Goal: Task Accomplishment & Management: Complete application form

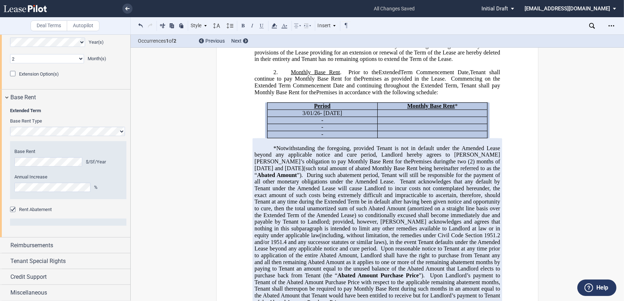
click at [458, 169] on span "the two (2) months of April and May of 2026" at bounding box center [377, 165] width 247 height 13
click at [459, 189] on span "Tenant acknowledges that any default by Tenant under the Amended Lease will cau…" at bounding box center [377, 209] width 247 height 60
click at [442, 169] on span "the two (2) months of April and May 2026" at bounding box center [377, 165] width 247 height 13
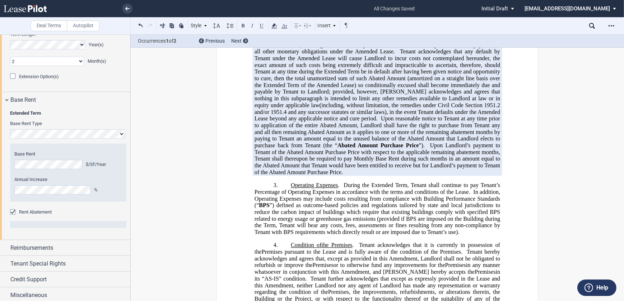
scroll to position [601, 0]
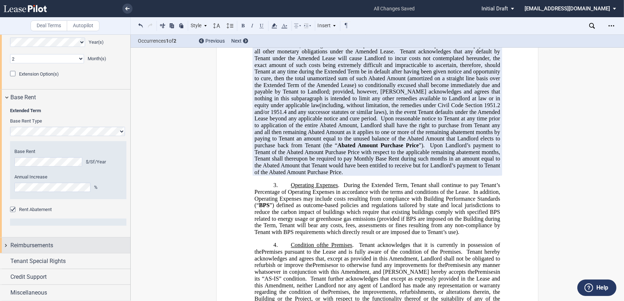
click at [46, 247] on span "Reimbursements" at bounding box center [31, 246] width 43 height 9
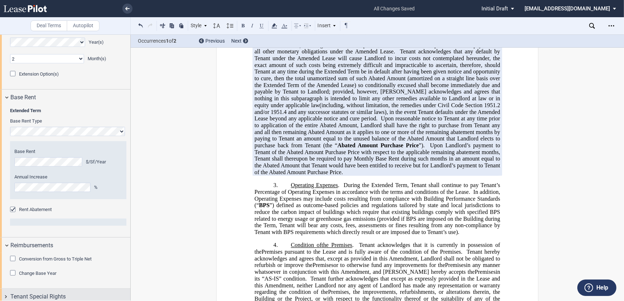
scroll to position [637, 0]
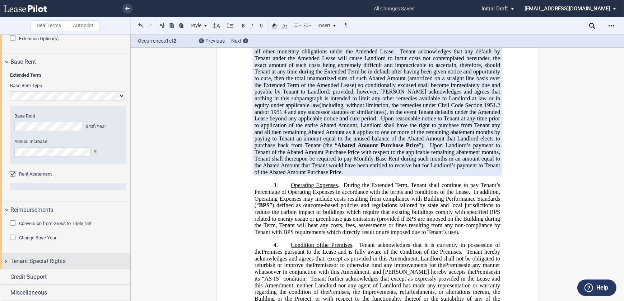
click at [54, 262] on span "Tenant Special Rights" at bounding box center [37, 261] width 55 height 9
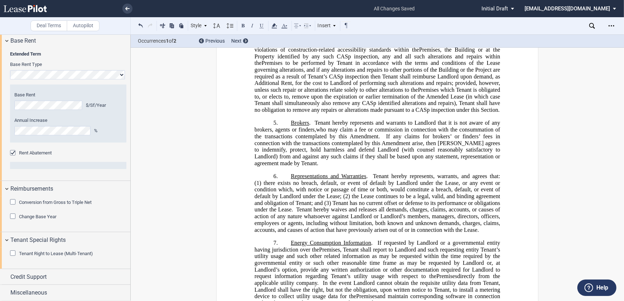
scroll to position [783, 0]
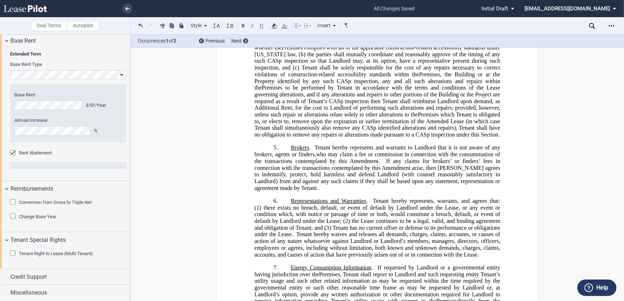
click at [405, 151] on span "who may claim a fee or commission in connection with the consummation of the tr…" at bounding box center [377, 157] width 247 height 13
click at [350, 151] on span "who may claim a fee or commission in connection with the consummation of the tr…" at bounding box center [377, 157] width 247 height 13
click at [315, 151] on span "who may claim a fee or commission in connection with the consummation of the tr…" at bounding box center [377, 157] width 247 height 13
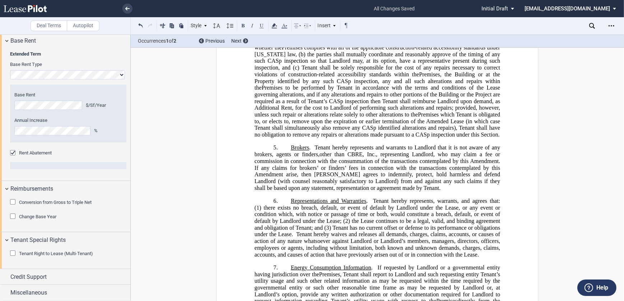
click at [414, 179] on p "5. Brokers . Tenant hereby represents and warrants to Landlord that it is not a…" at bounding box center [376, 168] width 245 height 47
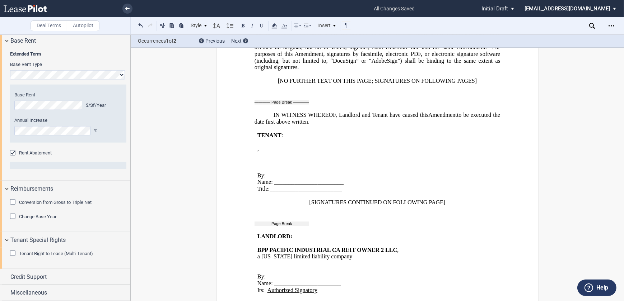
scroll to position [1148, 0]
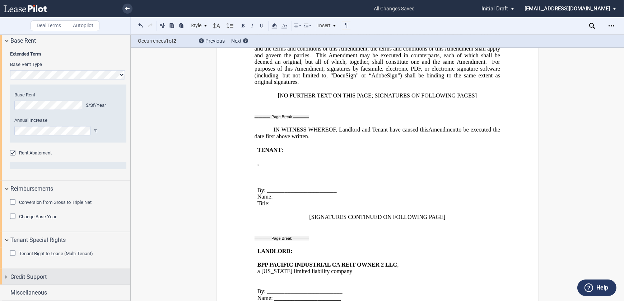
click at [45, 273] on span "Credit Support" at bounding box center [28, 277] width 36 height 9
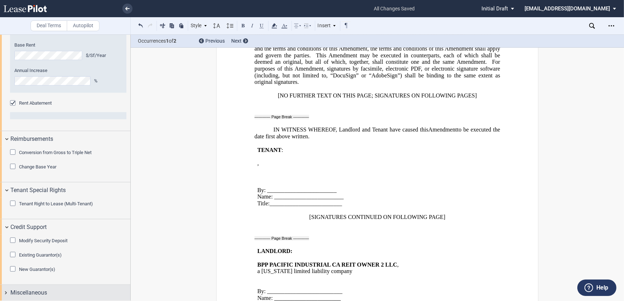
click at [46, 294] on span "Miscellaneous" at bounding box center [28, 293] width 37 height 9
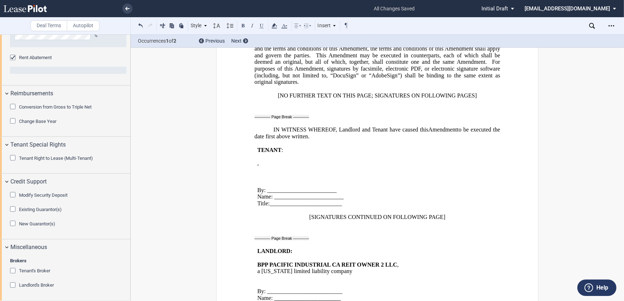
click at [11, 286] on div "Landlord's Broker" at bounding box center [13, 286] width 7 height 7
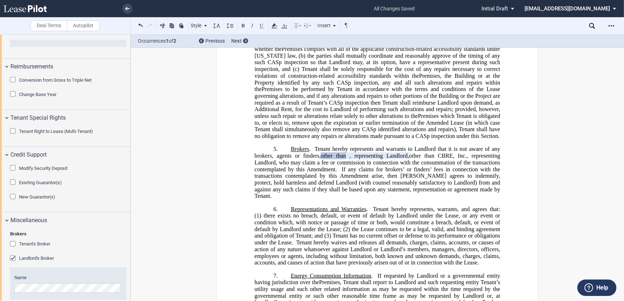
scroll to position [792, 0]
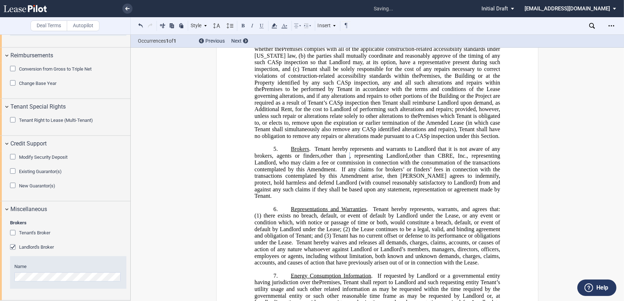
click at [450, 153] on span "other than CBRE, Inc., representing Landlord, who may claim a fee or commission…" at bounding box center [377, 163] width 247 height 20
drag, startPoint x: 441, startPoint y: 146, endPoint x: 304, endPoint y: 153, distance: 137.6
click at [304, 153] on span "other than CBRE, Inc., representing Landlord, who may claim a fee or commission…" at bounding box center [377, 163] width 247 height 20
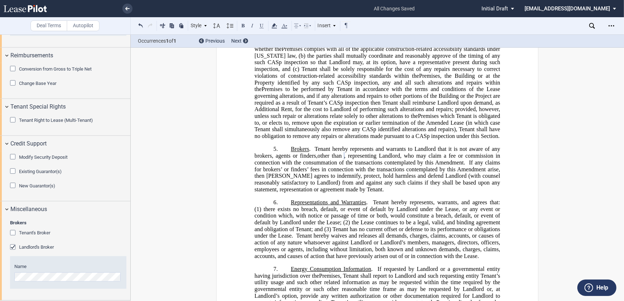
click at [432, 177] on p "5. Brokers . Tenant hereby represents and warrants to Landlord that it is not a…" at bounding box center [376, 169] width 245 height 47
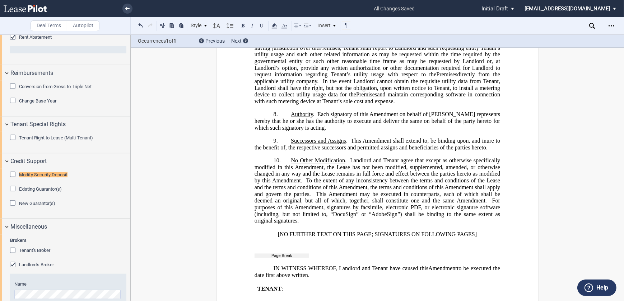
scroll to position [782, 0]
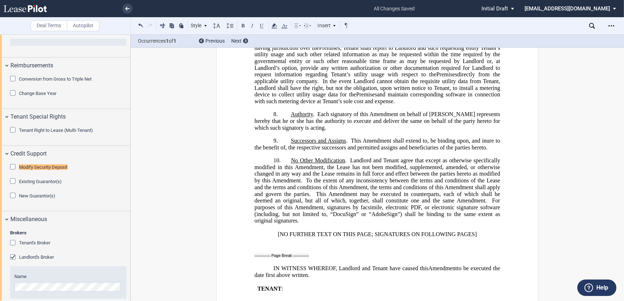
click at [82, 23] on label "Autopilot" at bounding box center [83, 25] width 33 height 11
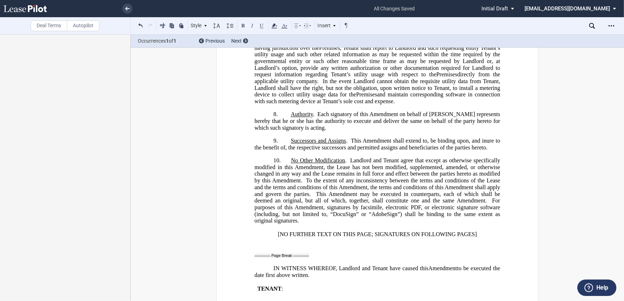
scroll to position [0, 0]
click at [48, 27] on label "Deal Terms" at bounding box center [49, 25] width 37 height 11
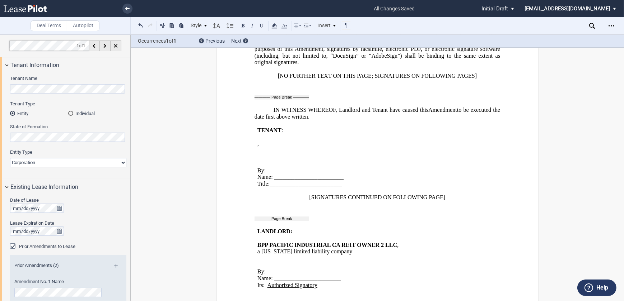
scroll to position [1181, 0]
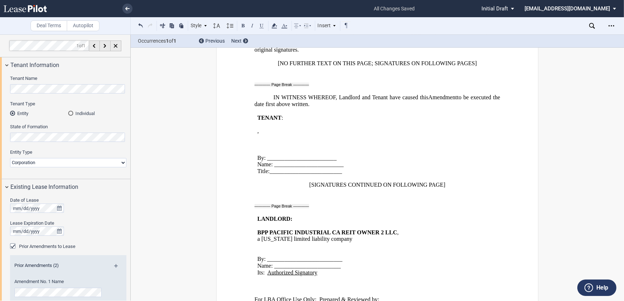
click at [317, 175] on p "﻿" at bounding box center [376, 178] width 245 height 7
click at [341, 168] on p "Title:_________________________" at bounding box center [333, 171] width 152 height 7
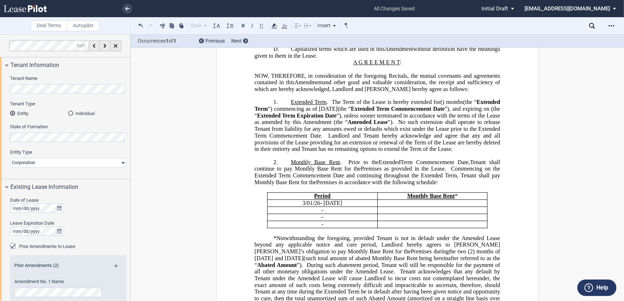
scroll to position [228, 0]
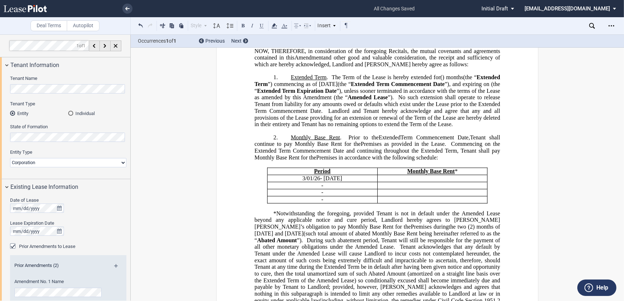
click at [341, 161] on span "Premises in accordance with the following schedule:" at bounding box center [377, 157] width 122 height 6
click at [335, 182] on span "- 2/28/27" at bounding box center [331, 178] width 22 height 6
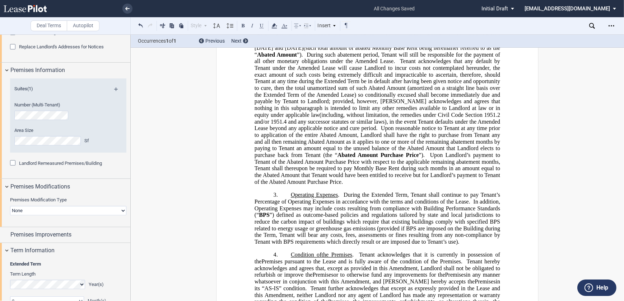
scroll to position [522, 0]
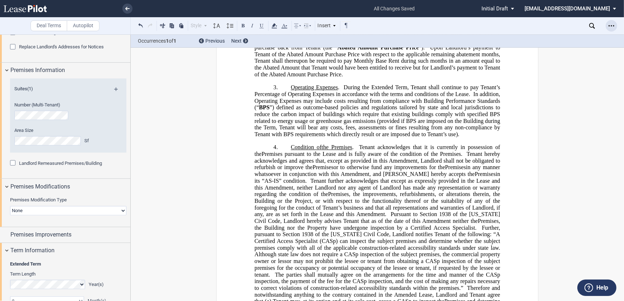
click at [608, 24] on div "Open Lease options menu" at bounding box center [610, 25] width 11 height 11
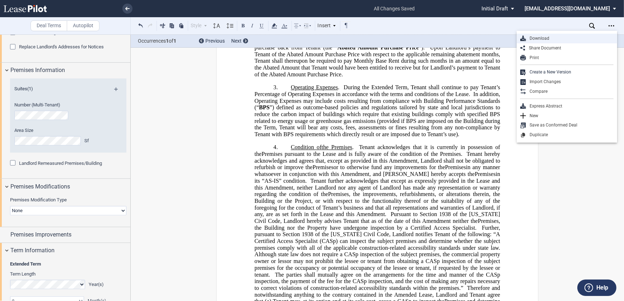
click at [563, 38] on div "Download" at bounding box center [570, 39] width 88 height 6
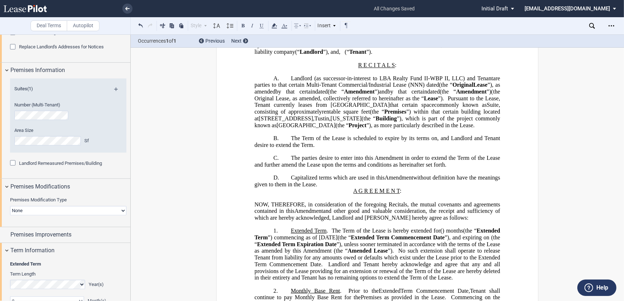
scroll to position [32, 0]
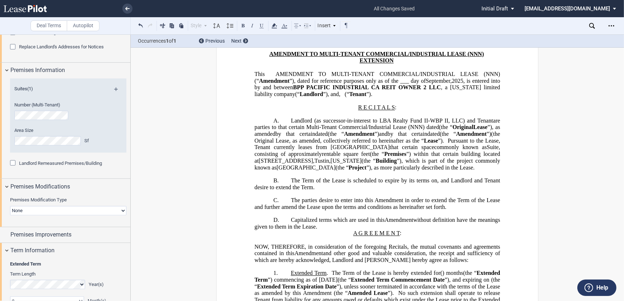
click at [36, 11] on icon at bounding box center [25, 8] width 43 height 7
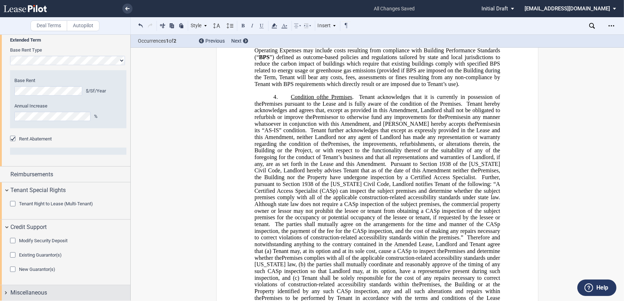
click at [30, 291] on span "Miscellaneous" at bounding box center [28, 293] width 37 height 9
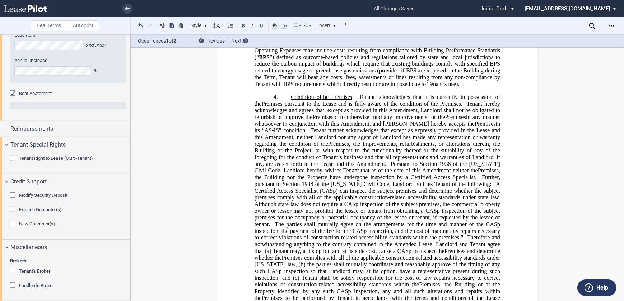
click at [28, 270] on span "Tenant's Broker" at bounding box center [34, 271] width 31 height 5
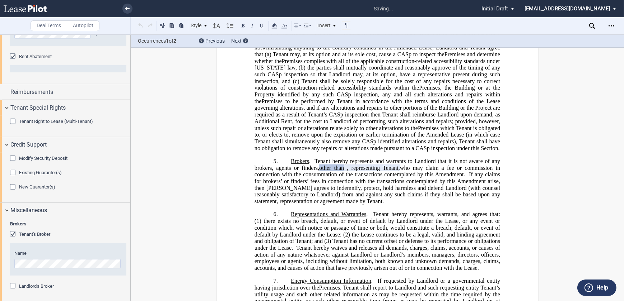
scroll to position [593, 0]
click at [14, 285] on div "Landlord's Broker" at bounding box center [13, 286] width 7 height 7
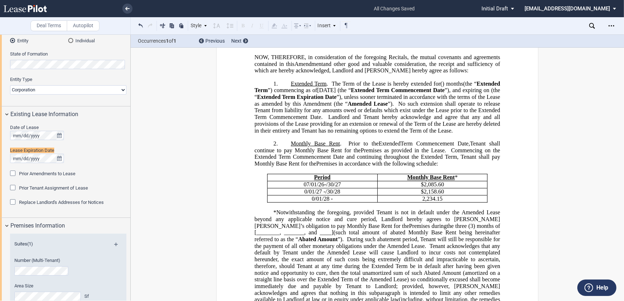
scroll to position [56, 0]
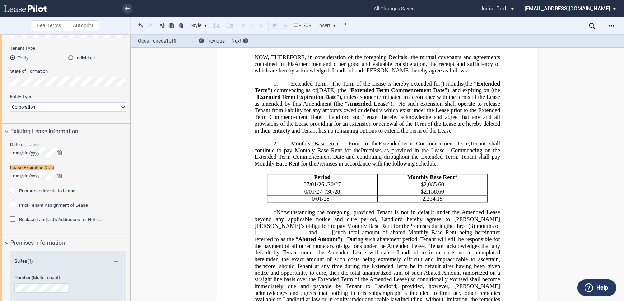
click at [318, 89] on p "1. Extended Term . The Term of the Lease is hereby extended for ﻿ ﻿ ( ﻿ ﻿ ) mon…" at bounding box center [376, 107] width 245 height 54
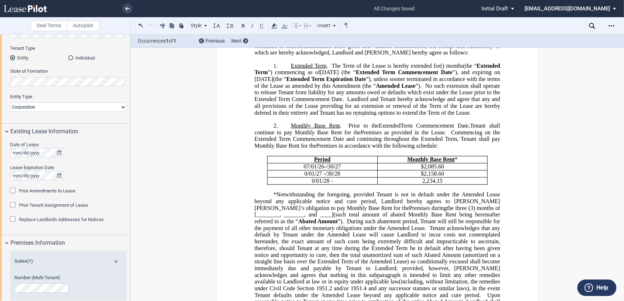
scroll to position [248, 0]
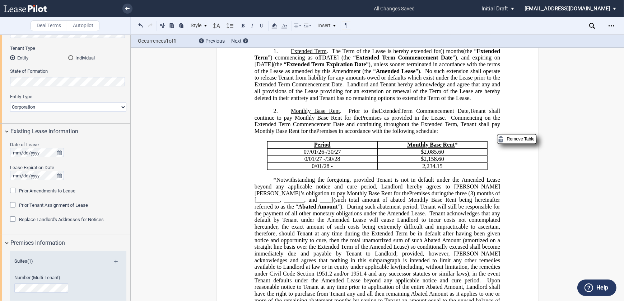
click at [342, 163] on p "﻿ ﻿ 0/01/28 - ﻿ ﻿" at bounding box center [322, 166] width 104 height 7
click at [344, 163] on p "﻿ ﻿ 0/01/28 - ﻿ ﻿" at bounding box center [322, 166] width 104 height 7
click at [350, 204] on span ", Tenant will still be responsible for the payment of all other monetary obliga…" at bounding box center [377, 210] width 247 height 13
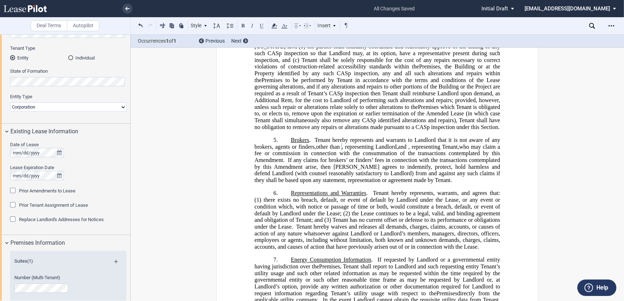
scroll to position [770, 0]
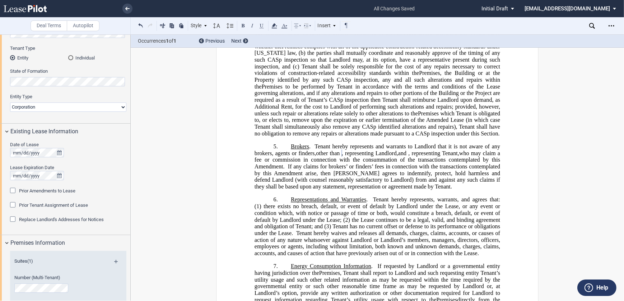
click at [380, 164] on span "If any claims for brokers’ or finders’ fees in connection with the transactions…" at bounding box center [377, 177] width 247 height 27
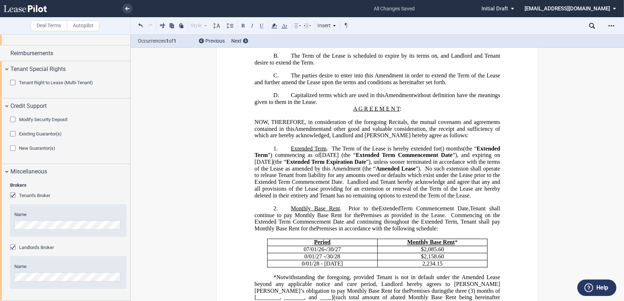
scroll to position [0, 0]
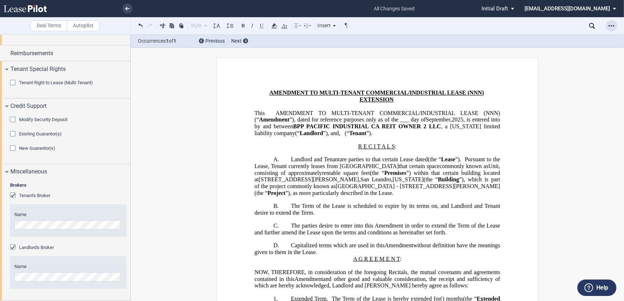
click at [612, 25] on icon "Open Lease options menu" at bounding box center [611, 26] width 6 height 6
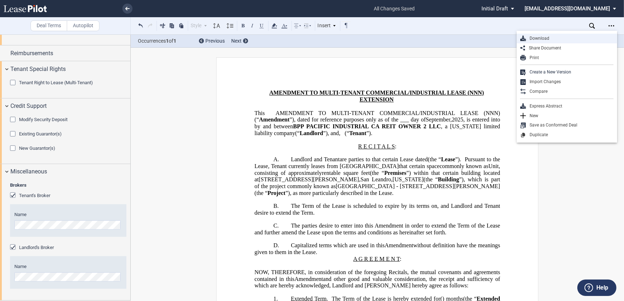
click at [559, 38] on div "Download" at bounding box center [570, 39] width 88 height 6
